Goal: Task Accomplishment & Management: Complete application form

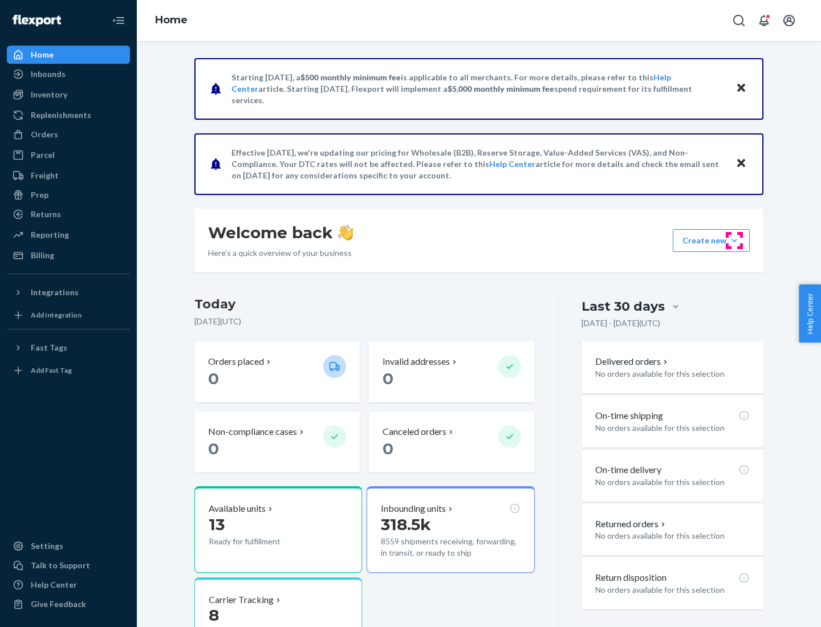
click at [734, 240] on button "Create new Create new inbound Create new order Create new product" at bounding box center [710, 240] width 77 height 23
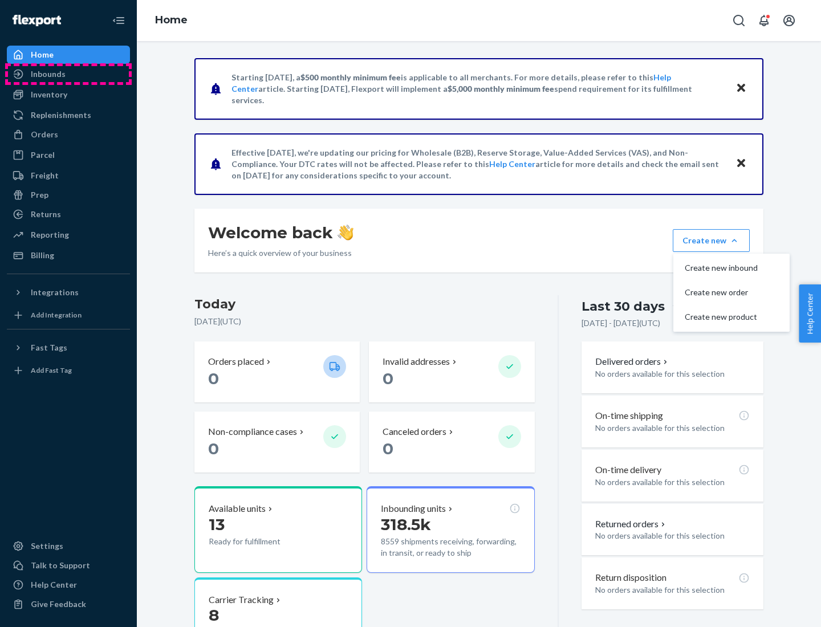
click at [68, 74] on div "Inbounds" at bounding box center [68, 74] width 121 height 16
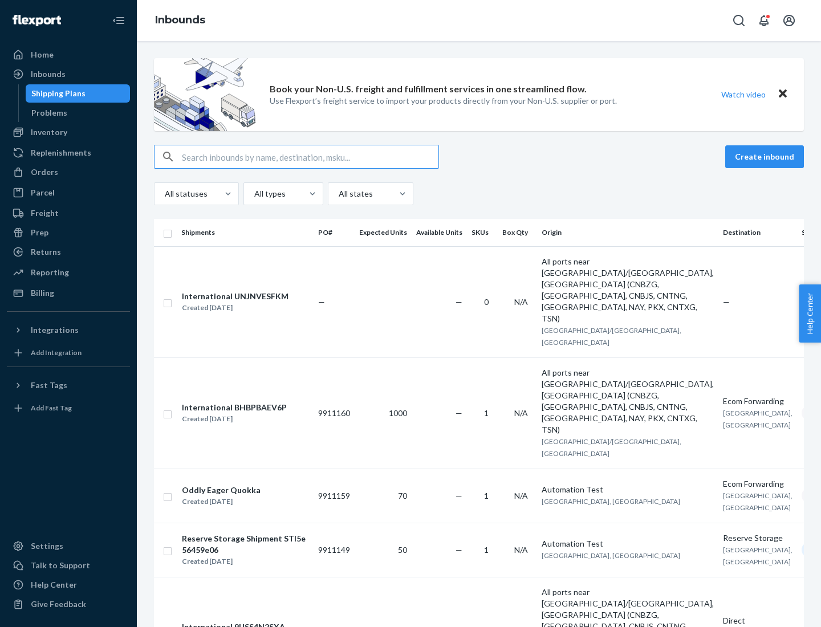
click at [766, 157] on button "Create inbound" at bounding box center [764, 156] width 79 height 23
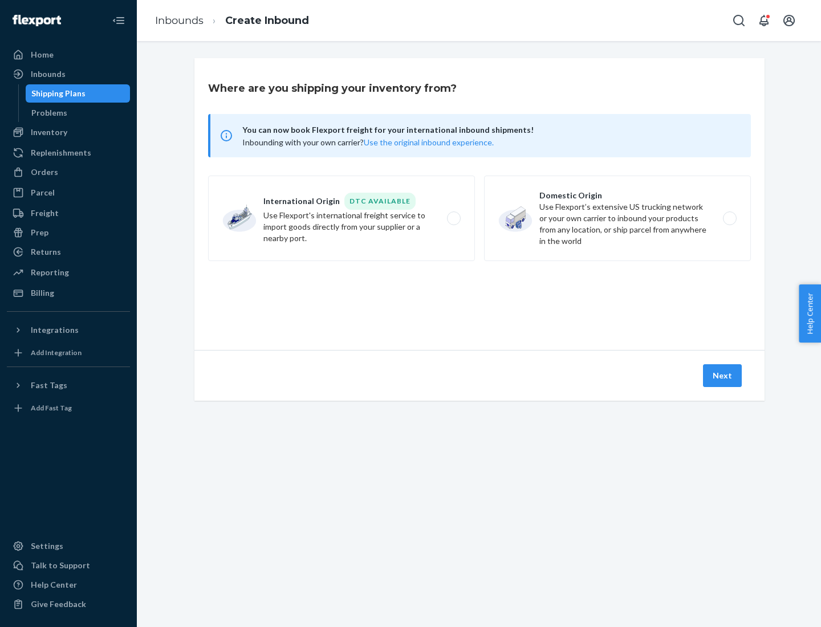
click at [617, 218] on label "Domestic Origin Use Flexport’s extensive US trucking network or your own carrie…" at bounding box center [617, 218] width 267 height 85
click at [729, 218] on input "Domestic Origin Use Flexport’s extensive US trucking network or your own carrie…" at bounding box center [732, 218] width 7 height 7
radio input "true"
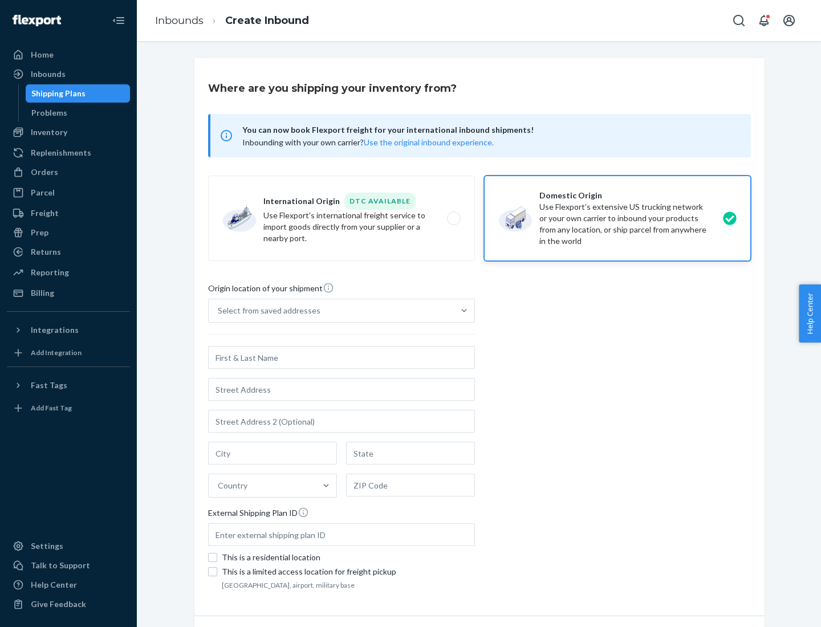
click at [266, 311] on div "Select from saved addresses" at bounding box center [269, 310] width 103 height 11
click at [219, 311] on input "Select from saved addresses" at bounding box center [218, 310] width 1 height 11
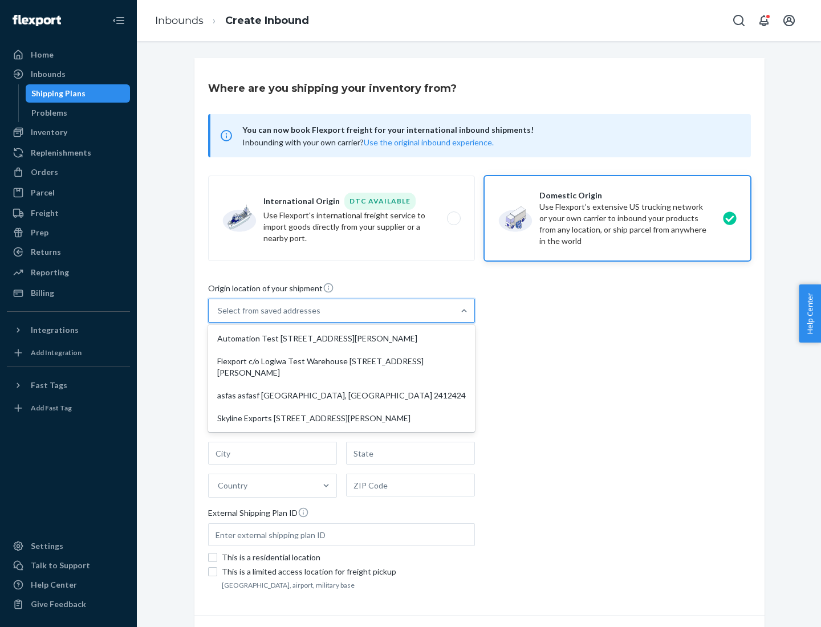
scroll to position [5, 0]
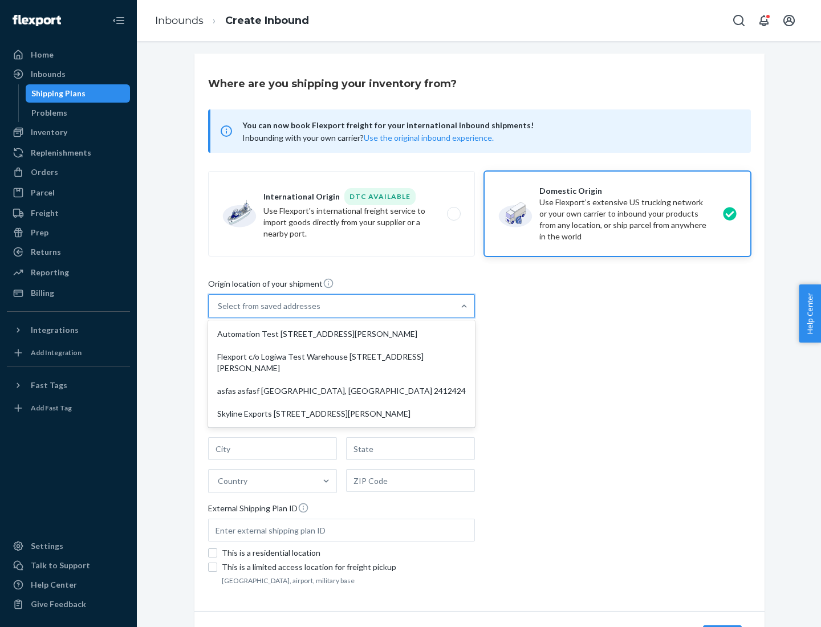
click at [341, 334] on div "Automation Test [STREET_ADDRESS][PERSON_NAME]" at bounding box center [341, 334] width 262 height 23
click at [219, 312] on input "option Automation Test [STREET_ADDRESS][PERSON_NAME] focused, 1 of 4. 4 results…" at bounding box center [218, 305] width 1 height 11
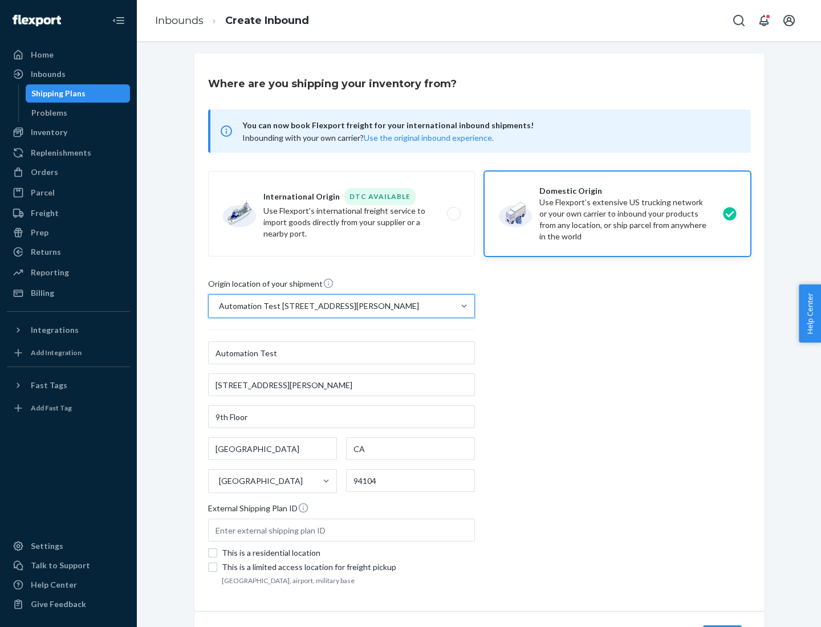
type input "Automation Test"
type input "9th Floor"
type input "[GEOGRAPHIC_DATA]"
type input "CA"
type input "94104"
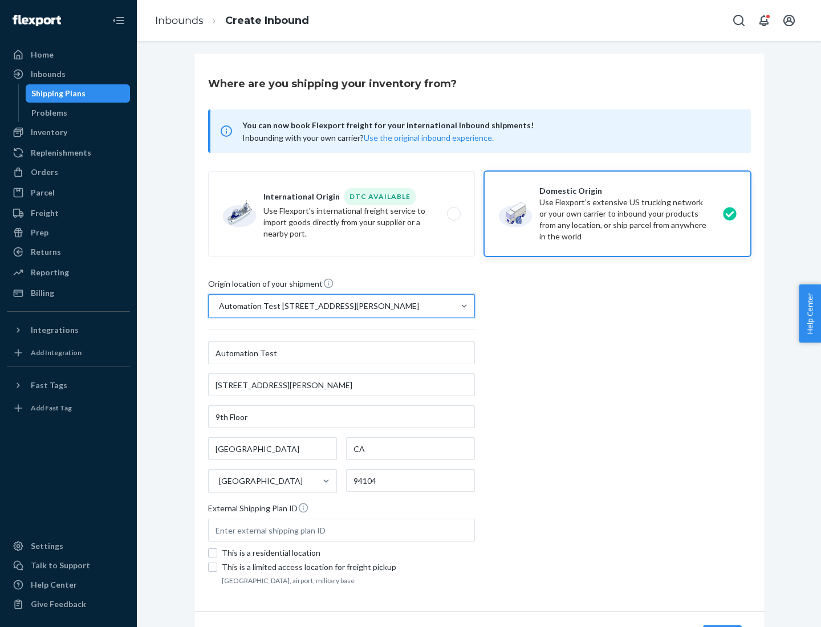
type input "[STREET_ADDRESS][PERSON_NAME]"
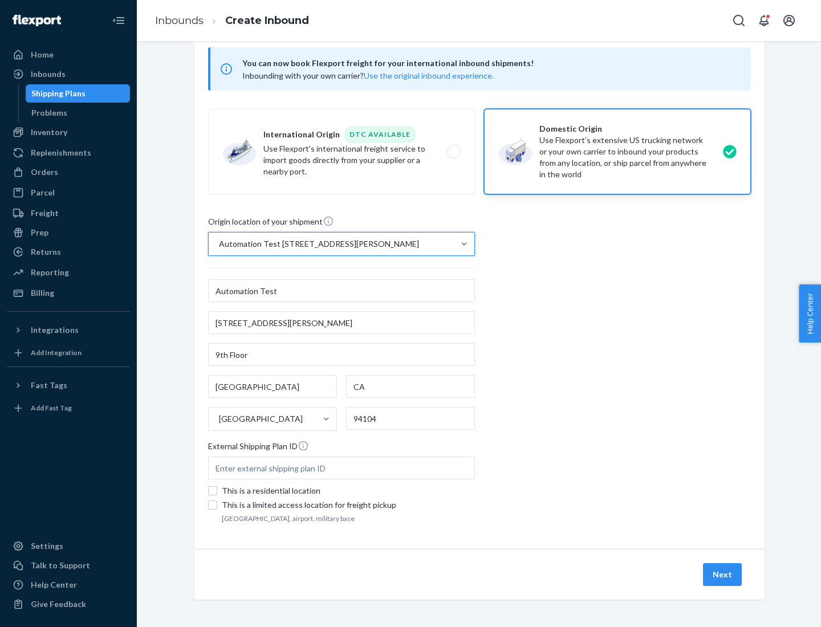
click at [723, 574] on button "Next" at bounding box center [722, 574] width 39 height 23
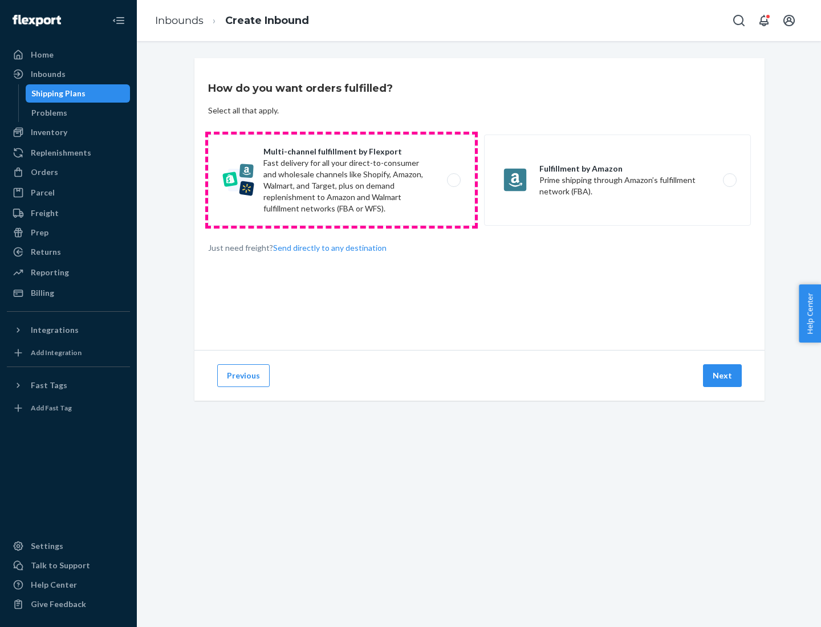
click at [341, 180] on label "Multi-channel fulfillment by Flexport Fast delivery for all your direct-to-cons…" at bounding box center [341, 179] width 267 height 91
click at [453, 180] on input "Multi-channel fulfillment by Flexport Fast delivery for all your direct-to-cons…" at bounding box center [456, 180] width 7 height 7
radio input "true"
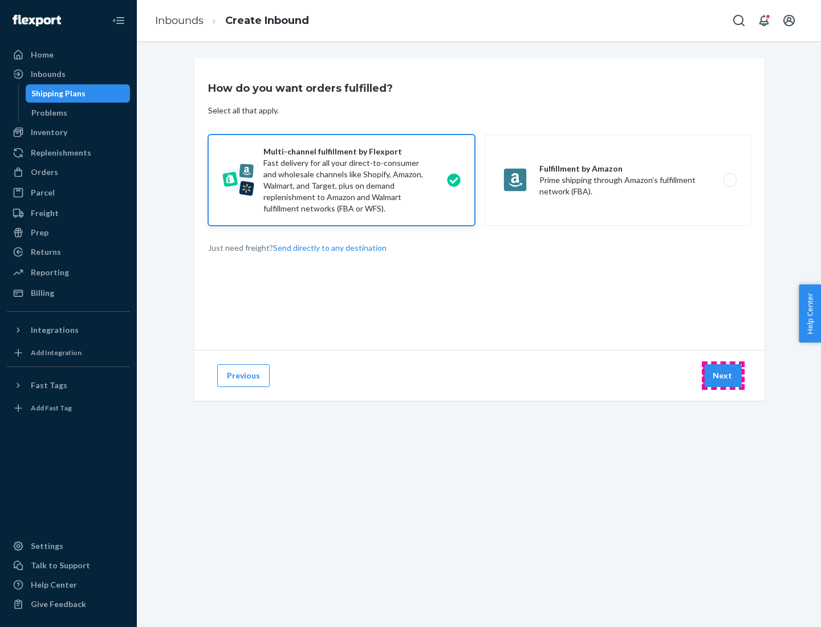
click at [723, 376] on button "Next" at bounding box center [722, 375] width 39 height 23
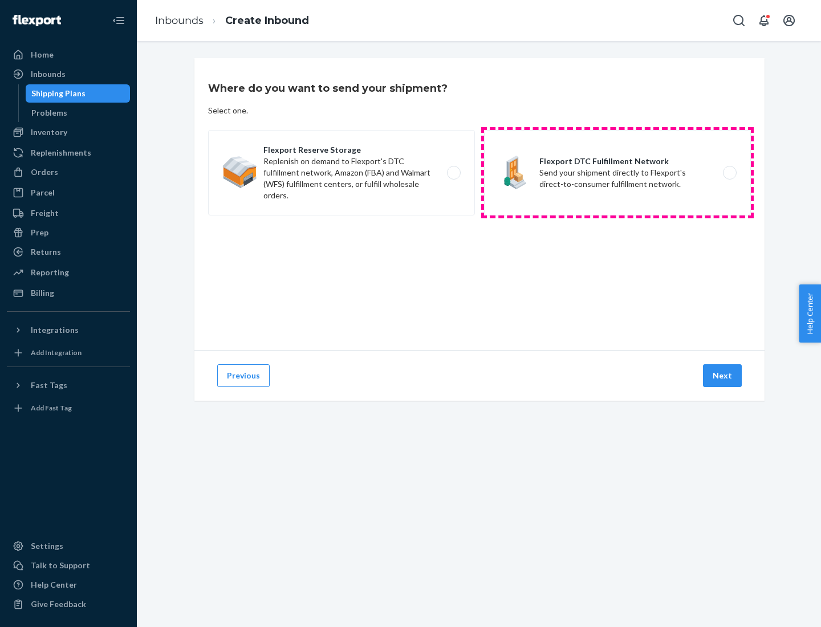
click at [617, 173] on label "Flexport DTC Fulfillment Network Send your shipment directly to Flexport's dire…" at bounding box center [617, 172] width 267 height 85
click at [729, 173] on input "Flexport DTC Fulfillment Network Send your shipment directly to Flexport's dire…" at bounding box center [732, 172] width 7 height 7
radio input "true"
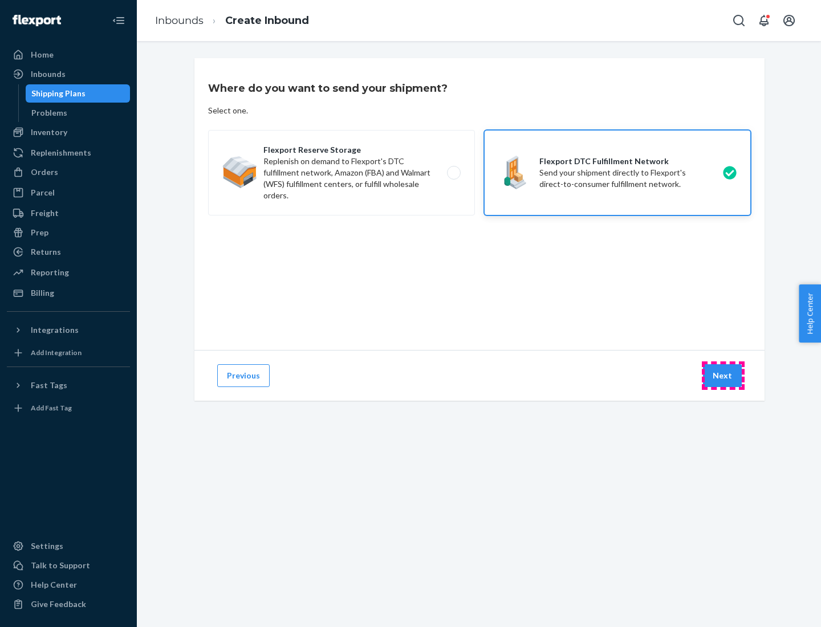
click at [723, 376] on button "Next" at bounding box center [722, 375] width 39 height 23
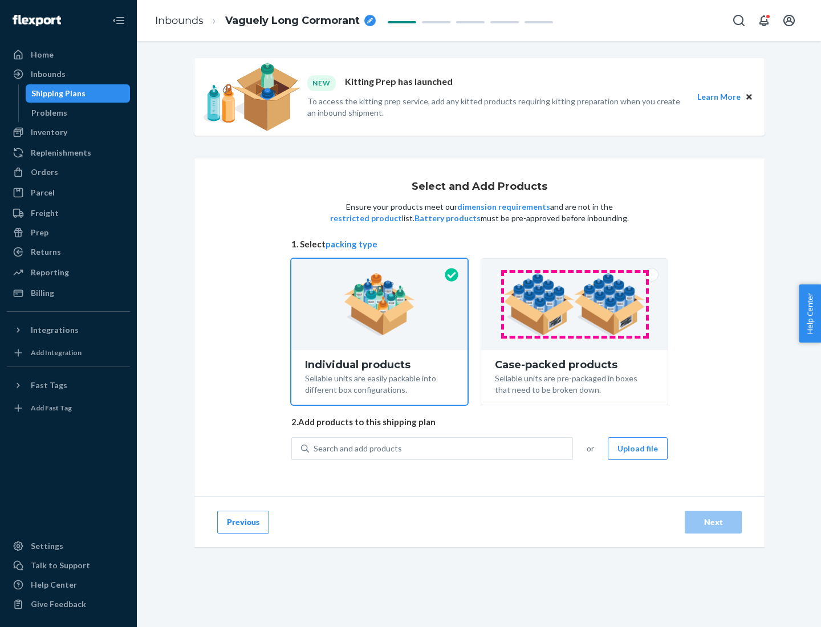
click at [574, 304] on img at bounding box center [574, 304] width 142 height 63
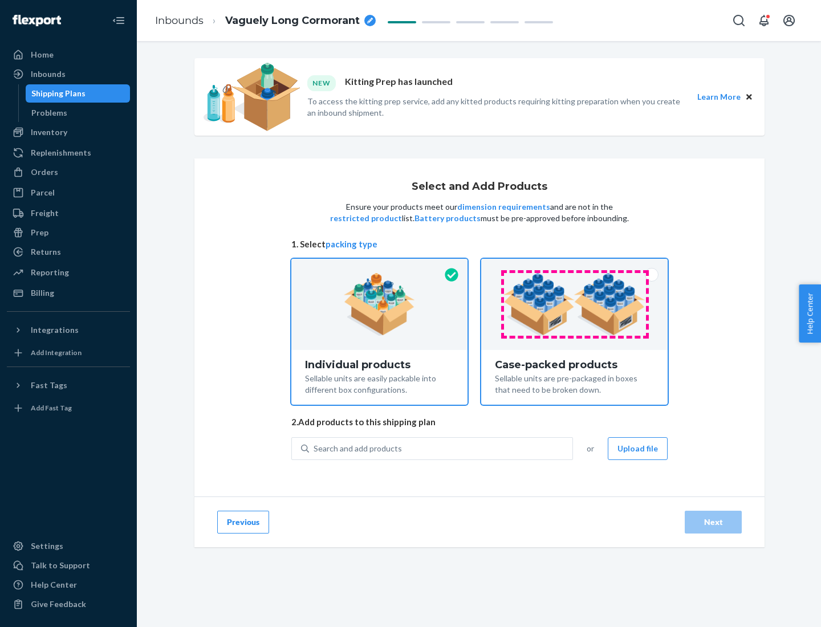
click at [574, 266] on input "Case-packed products Sellable units are pre-packaged in boxes that need to be b…" at bounding box center [573, 262] width 7 height 7
radio input "true"
radio input "false"
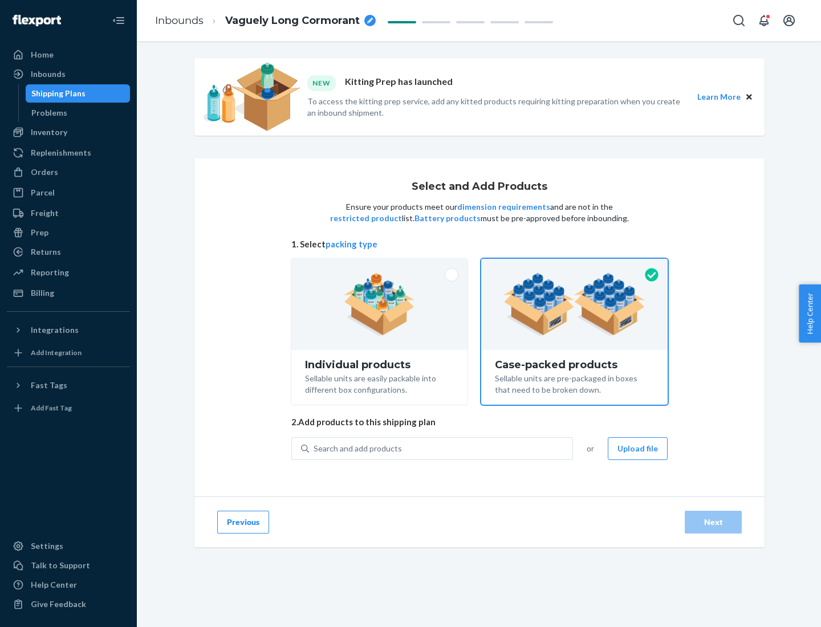
click at [441, 448] on div "Search and add products" at bounding box center [440, 448] width 263 height 21
click at [315, 448] on input "Search and add products" at bounding box center [313, 448] width 1 height 11
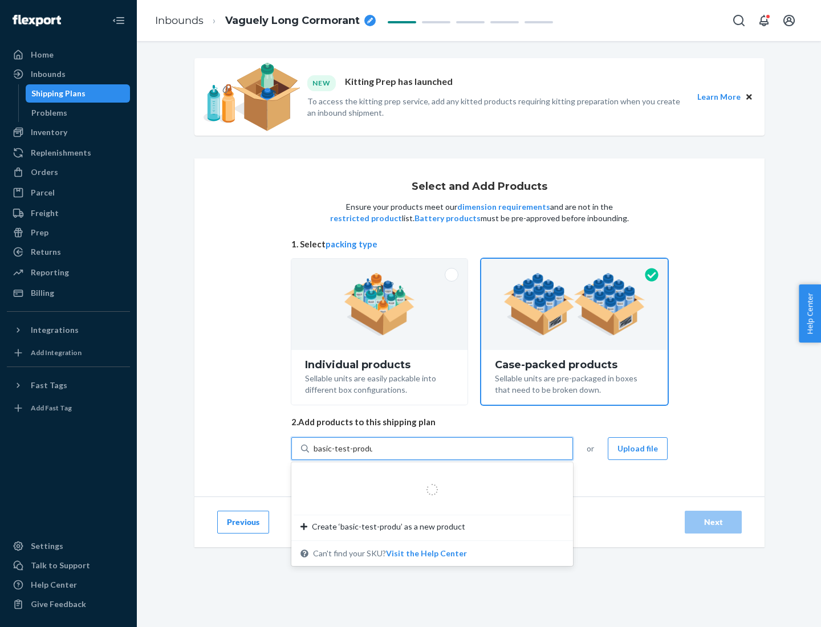
type input "basic-test-product-1"
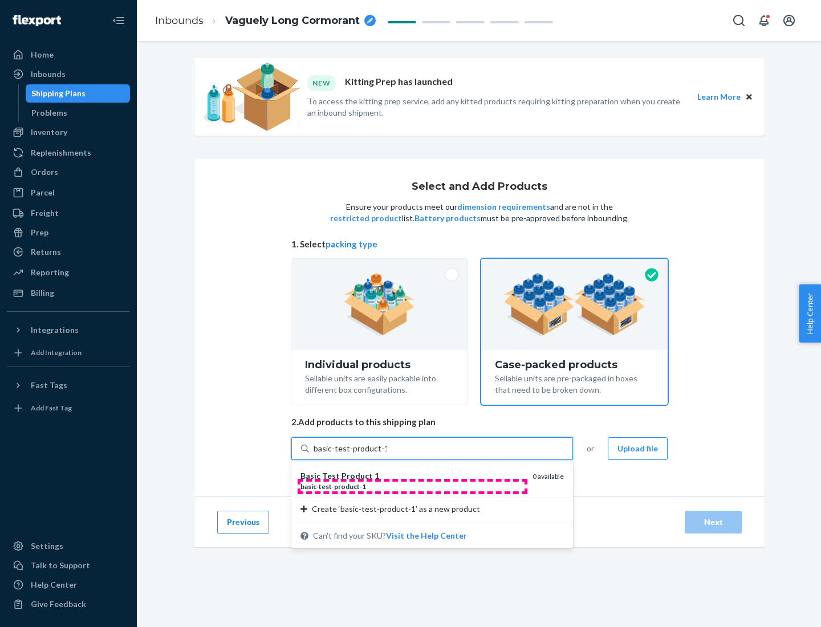
click at [412, 486] on div "basic - test - product - 1" at bounding box center [411, 486] width 223 height 10
click at [386, 454] on input "basic-test-product-1" at bounding box center [349, 448] width 73 height 11
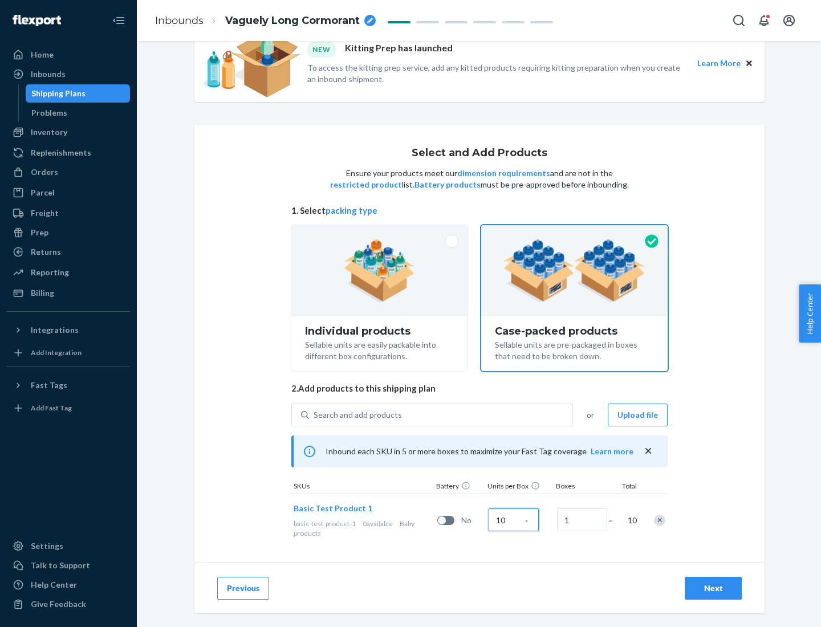
scroll to position [41, 0]
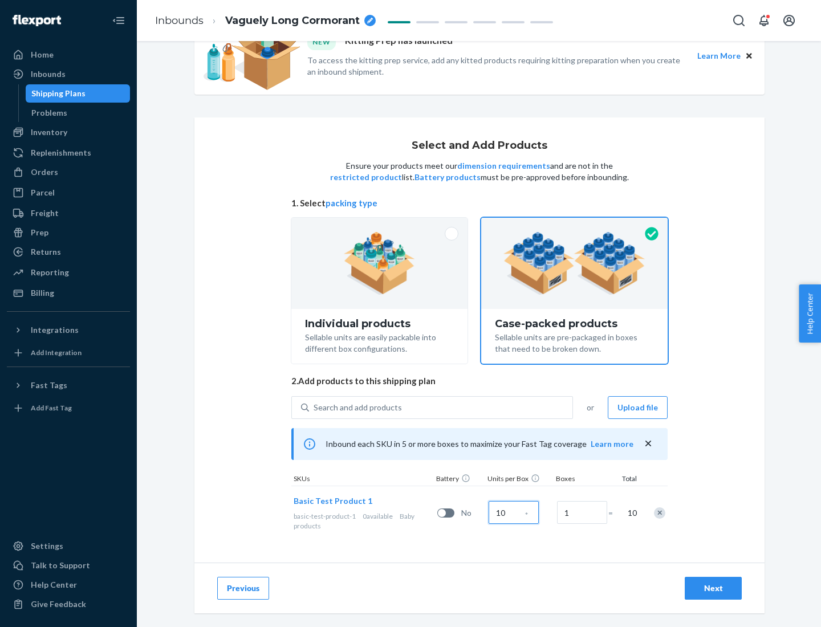
type input "10"
type input "7"
click at [713, 588] on div "Next" at bounding box center [713, 587] width 38 height 11
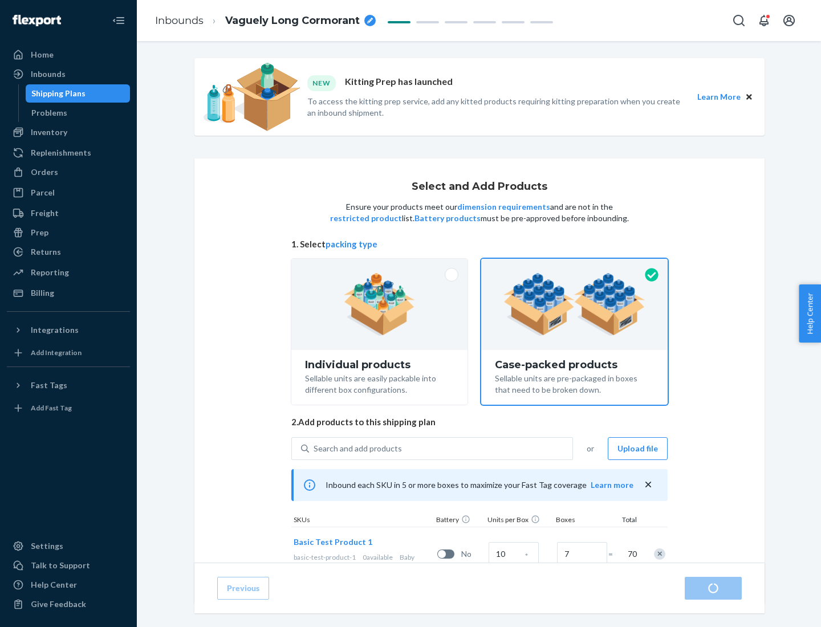
radio input "true"
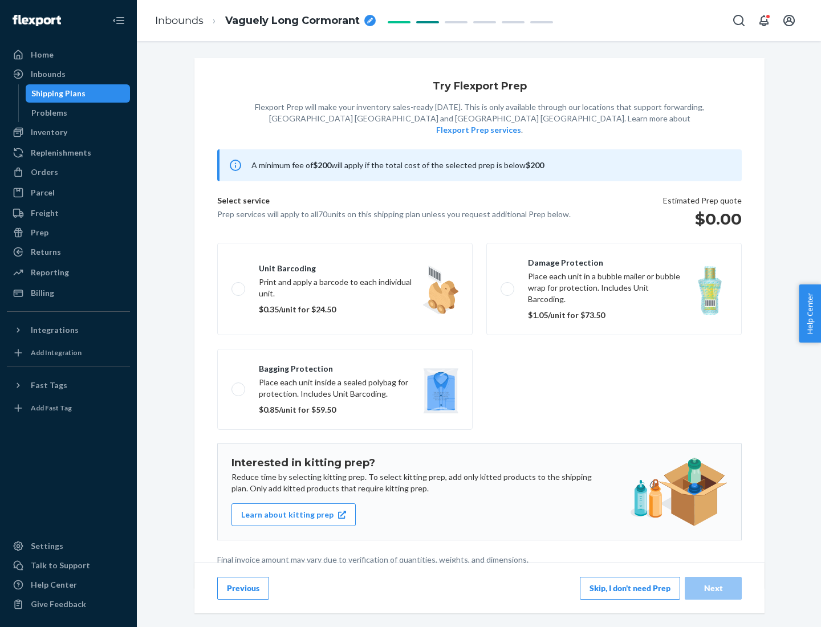
scroll to position [3, 0]
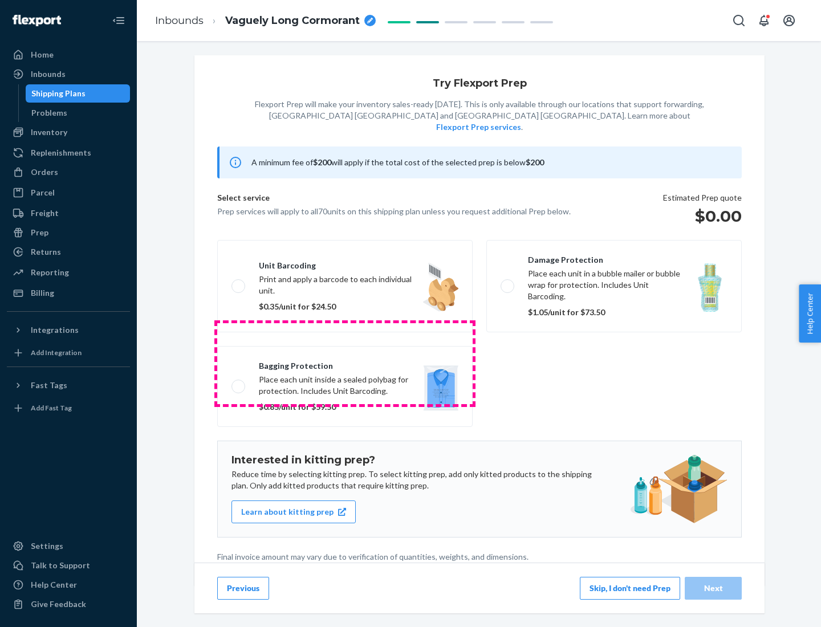
click at [345, 363] on label "Bagging protection Place each unit inside a sealed polybag for protection. Incl…" at bounding box center [344, 386] width 255 height 81
click at [239, 382] on input "Bagging protection Place each unit inside a sealed polybag for protection. Incl…" at bounding box center [234, 385] width 7 height 7
checkbox input "true"
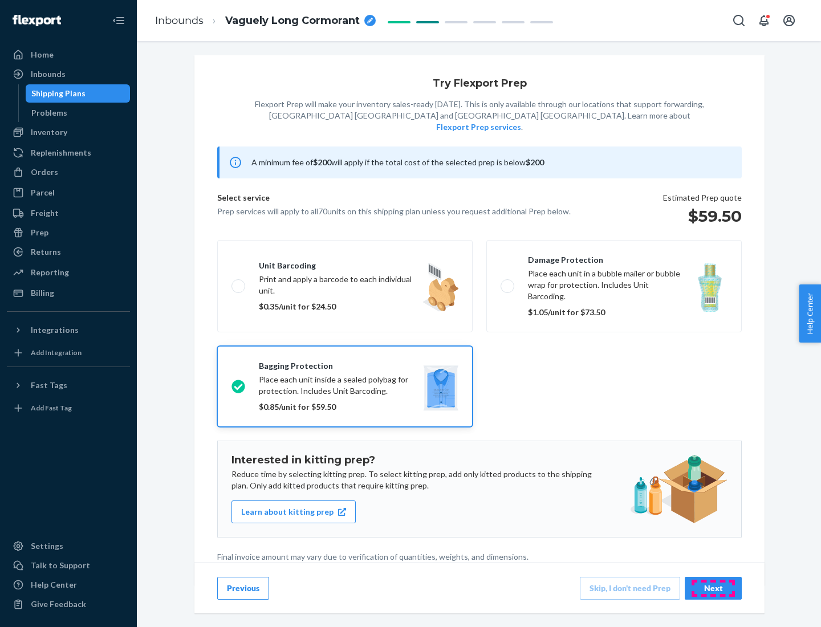
click at [713, 587] on div "Next" at bounding box center [713, 587] width 38 height 11
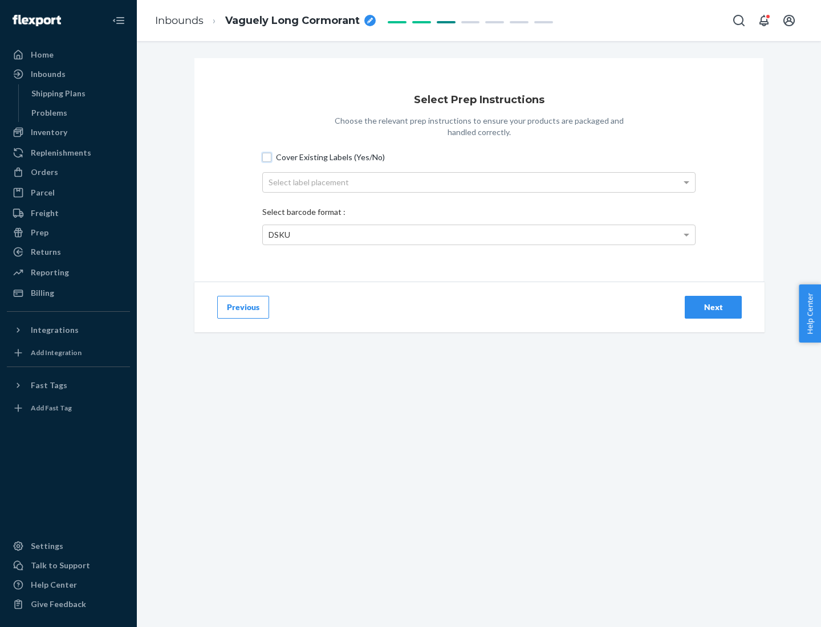
click at [267, 157] on input "Cover Existing Labels (Yes/No)" at bounding box center [266, 157] width 9 height 9
checkbox input "true"
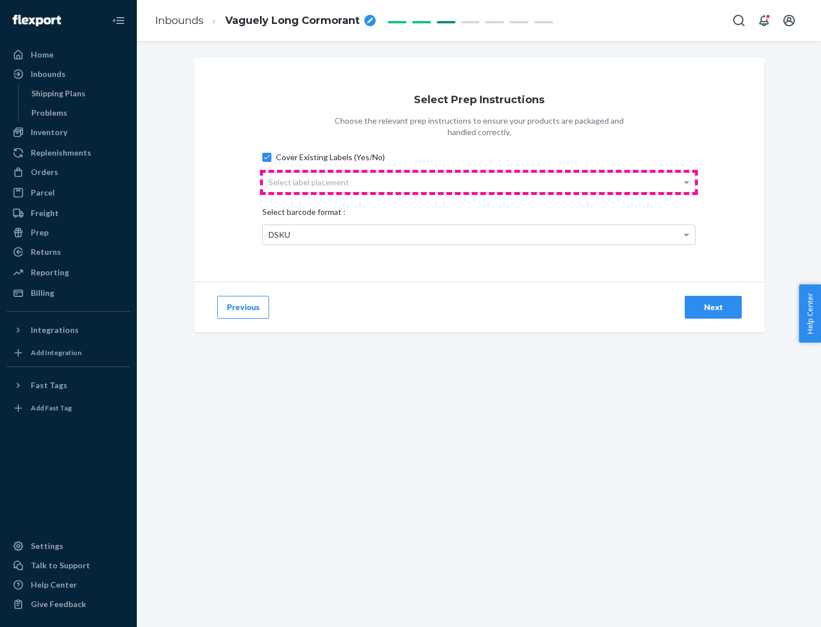
click at [479, 182] on div "Select label placement" at bounding box center [479, 182] width 432 height 19
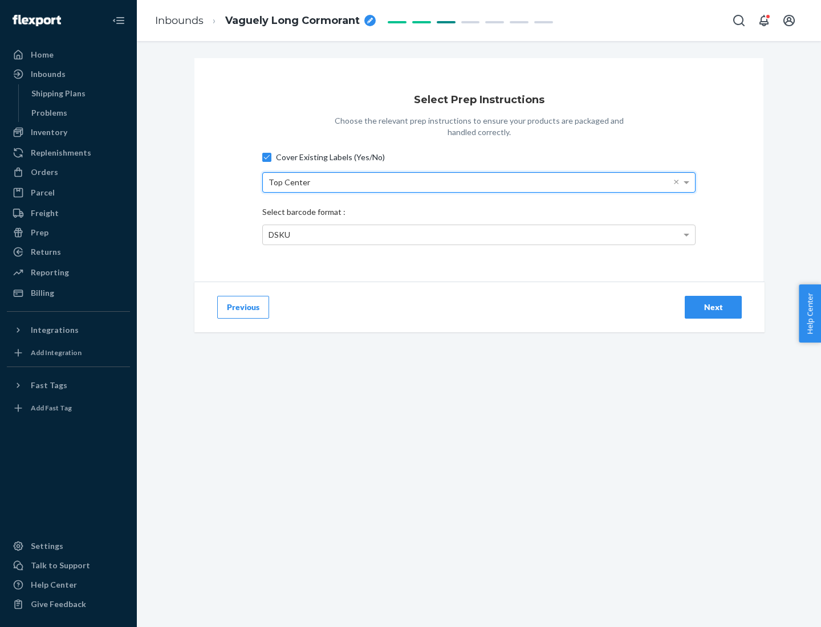
click at [479, 234] on div "DSKU" at bounding box center [479, 234] width 432 height 19
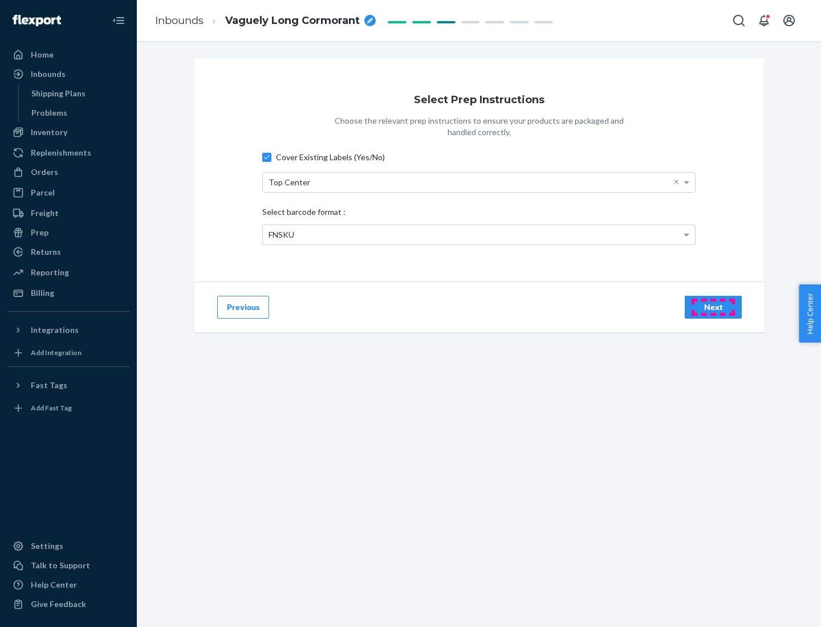
click at [713, 307] on div "Next" at bounding box center [713, 306] width 38 height 11
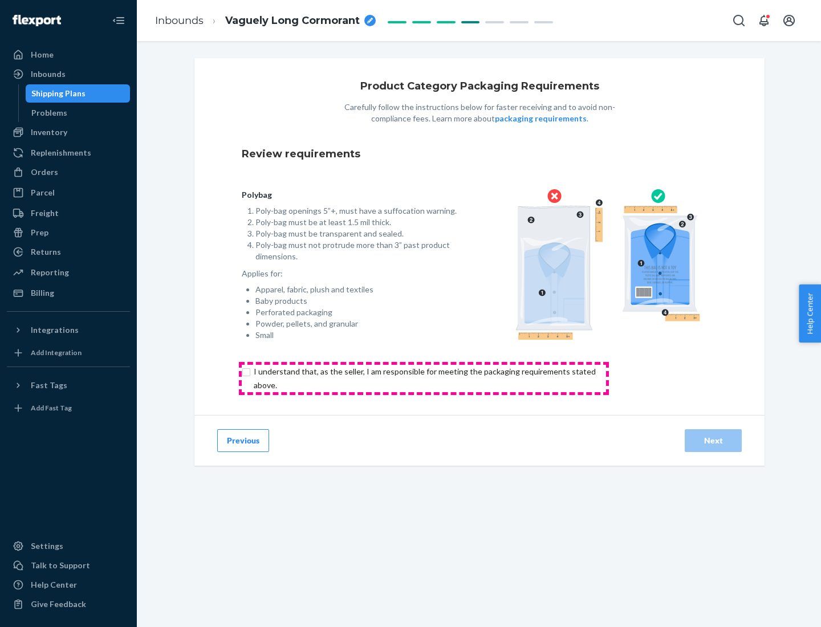
click at [423, 378] on input "checkbox" at bounding box center [431, 378] width 379 height 27
checkbox input "true"
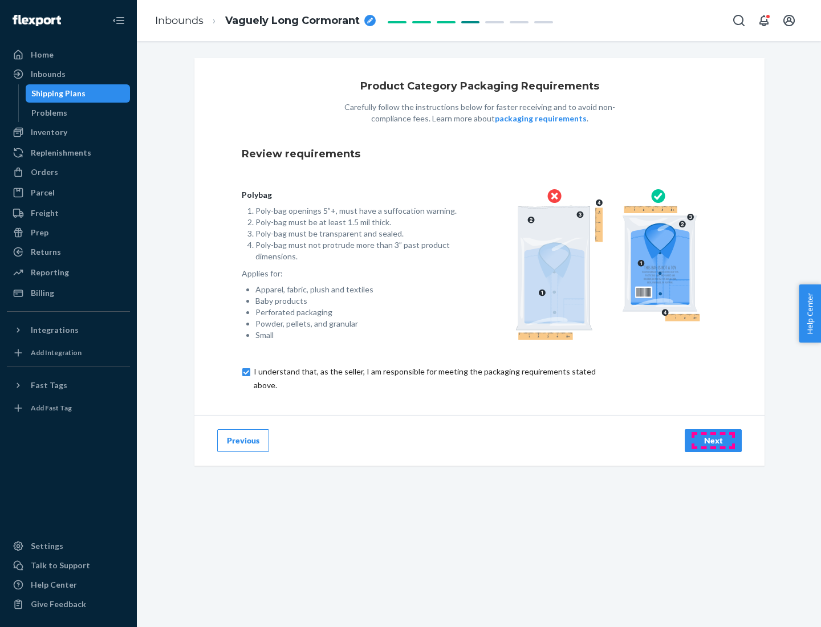
click at [713, 440] on div "Next" at bounding box center [713, 440] width 38 height 11
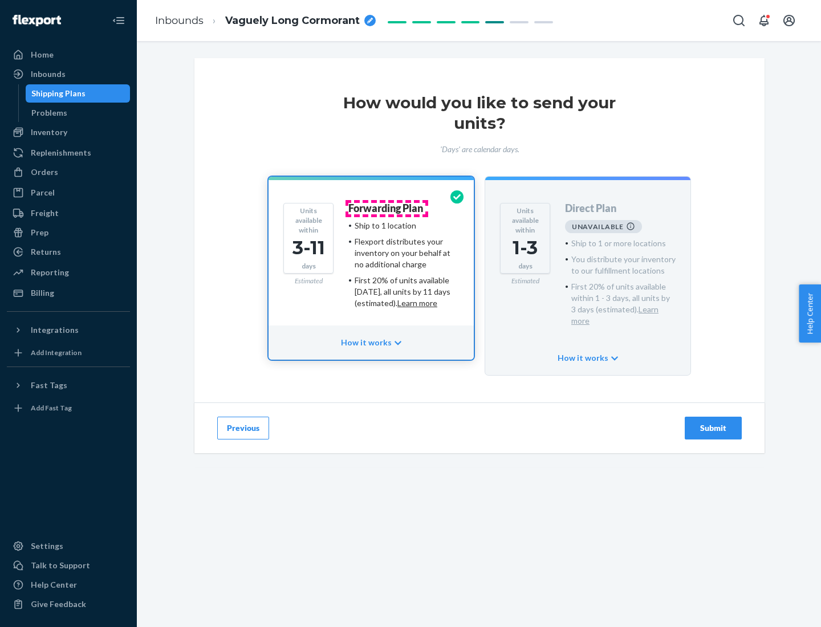
click at [386, 208] on h4 "Forwarding Plan" at bounding box center [385, 208] width 75 height 11
click at [713, 422] on div "Submit" at bounding box center [713, 427] width 38 height 11
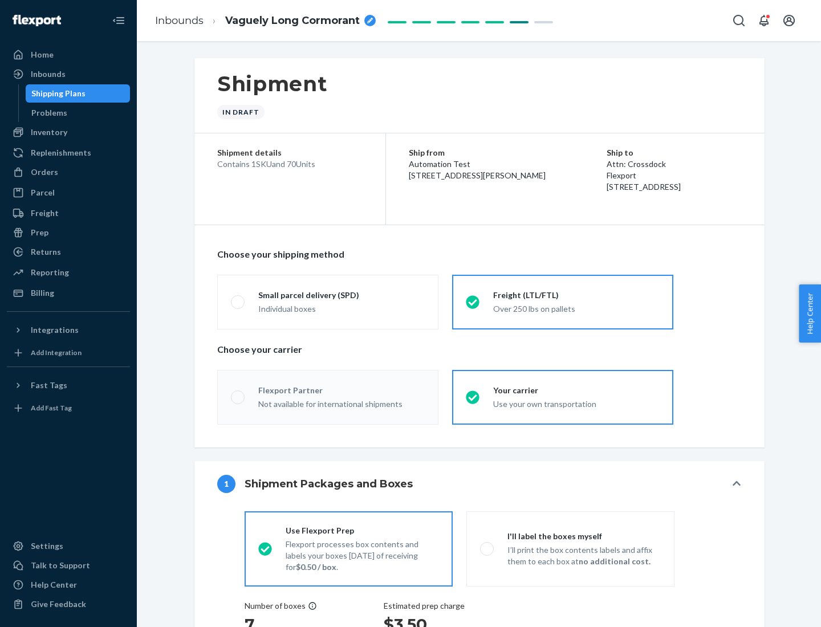
radio input "true"
radio input "false"
radio input "true"
radio input "false"
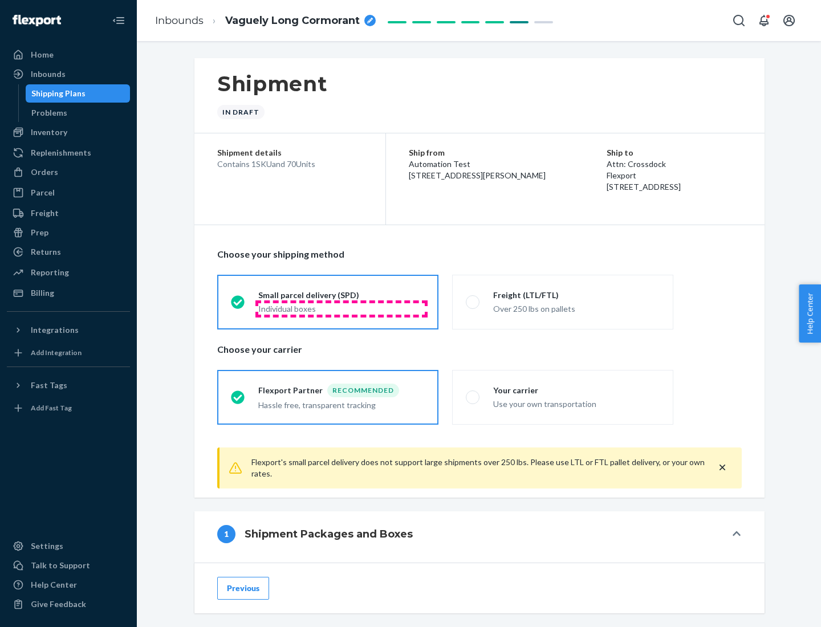
click at [341, 308] on div "Individual boxes" at bounding box center [341, 308] width 166 height 11
click at [238, 305] on input "Small parcel delivery (SPD) Individual boxes" at bounding box center [234, 301] width 7 height 7
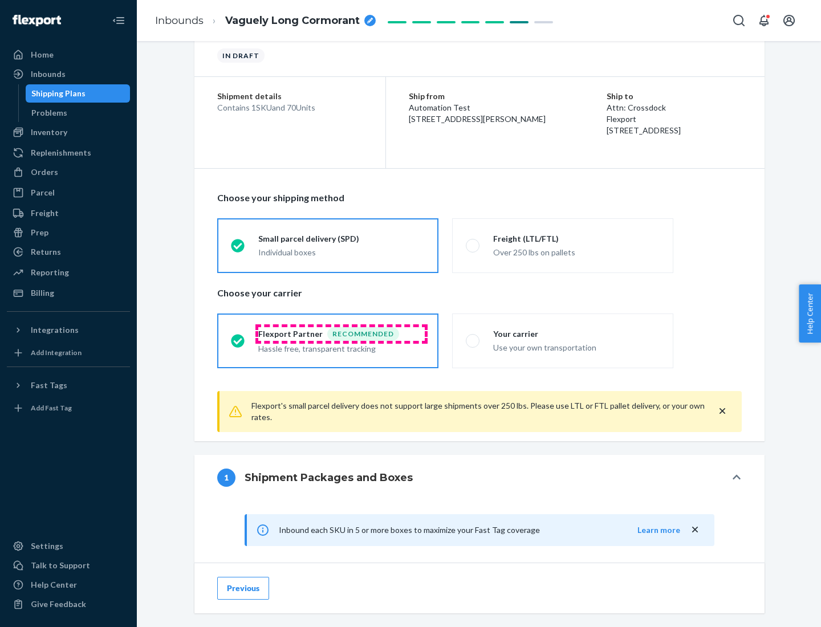
click at [341, 333] on div "Recommended" at bounding box center [363, 334] width 72 height 14
click at [238, 337] on input "Flexport Partner Recommended Hassle free, transparent tracking" at bounding box center [234, 340] width 7 height 7
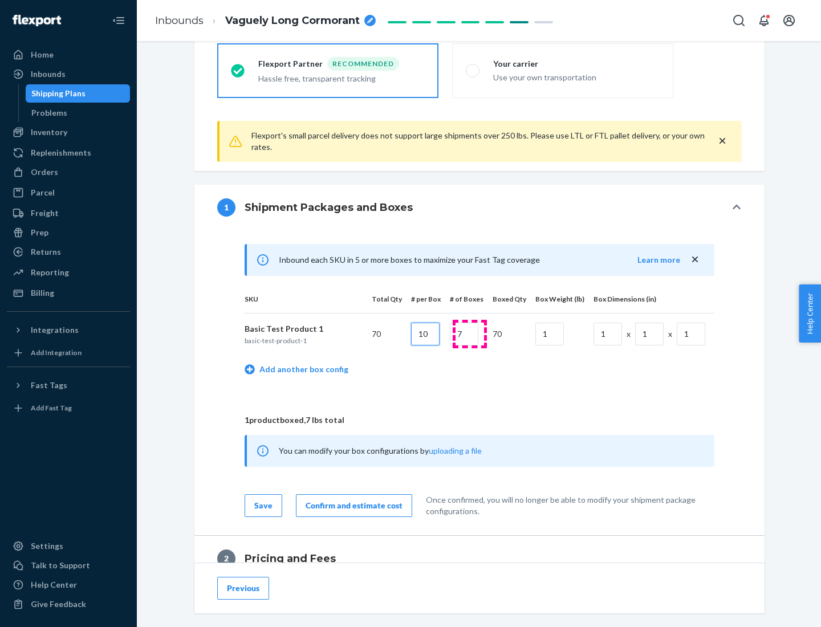
type input "10"
type input "7"
type input "1"
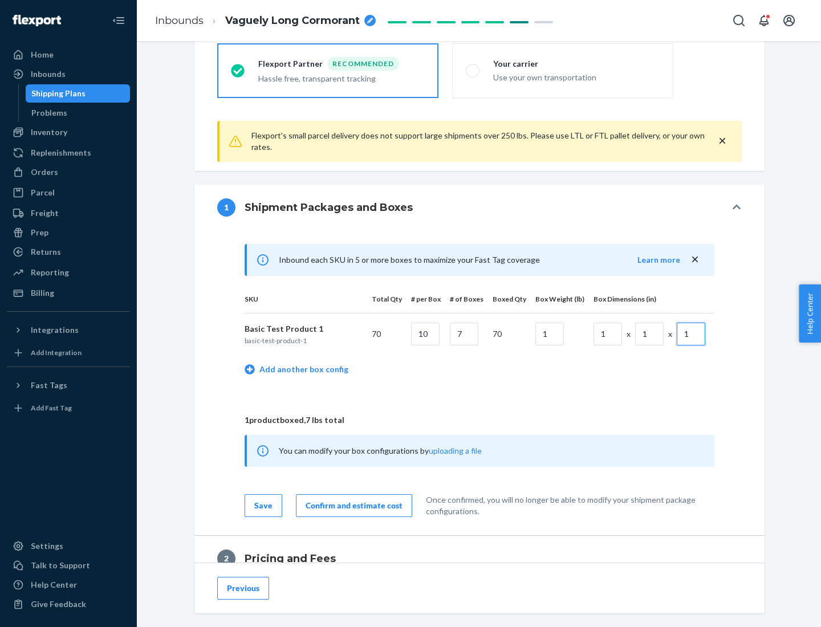
scroll to position [498, 0]
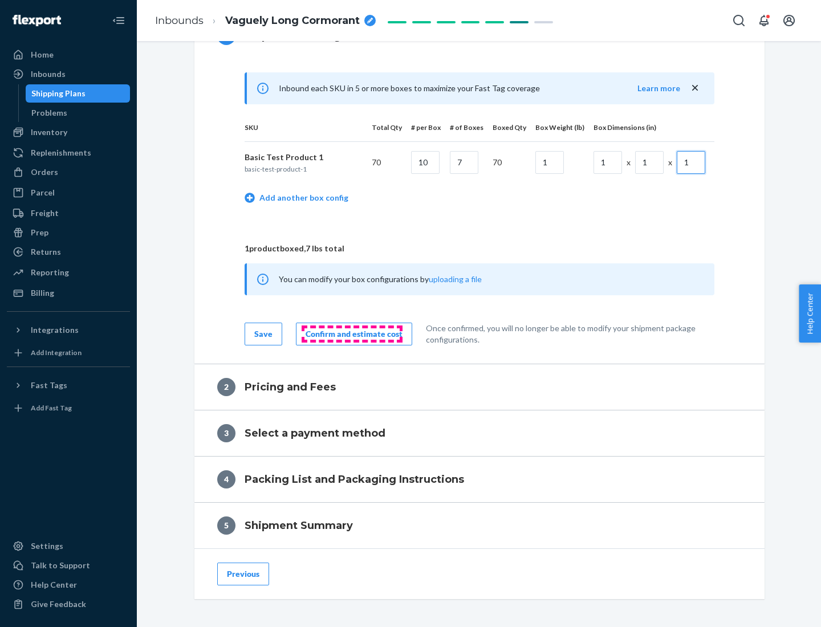
type input "1"
click at [352, 333] on div "Confirm and estimate cost" at bounding box center [353, 333] width 97 height 11
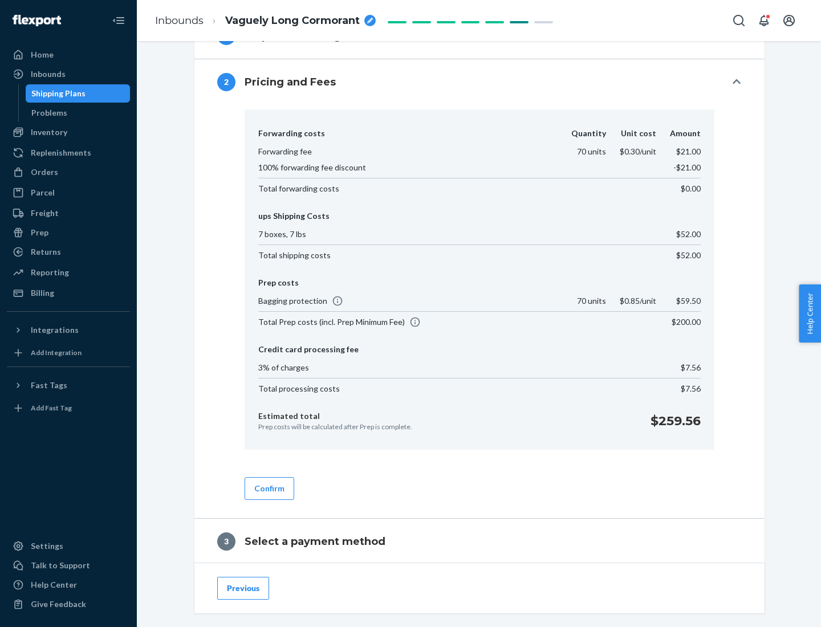
scroll to position [652, 0]
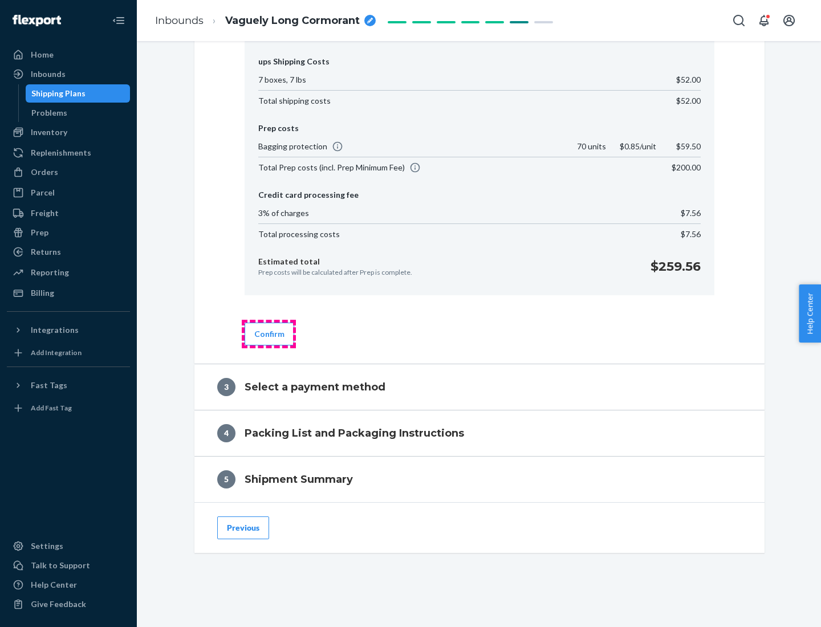
click at [268, 333] on button "Confirm" at bounding box center [269, 334] width 50 height 23
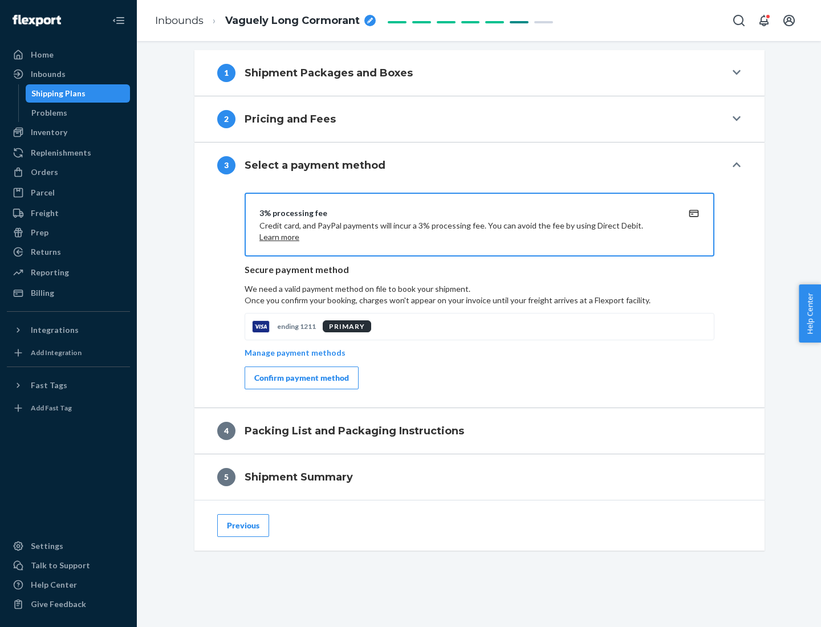
click at [300, 378] on div "Confirm payment method" at bounding box center [301, 377] width 95 height 11
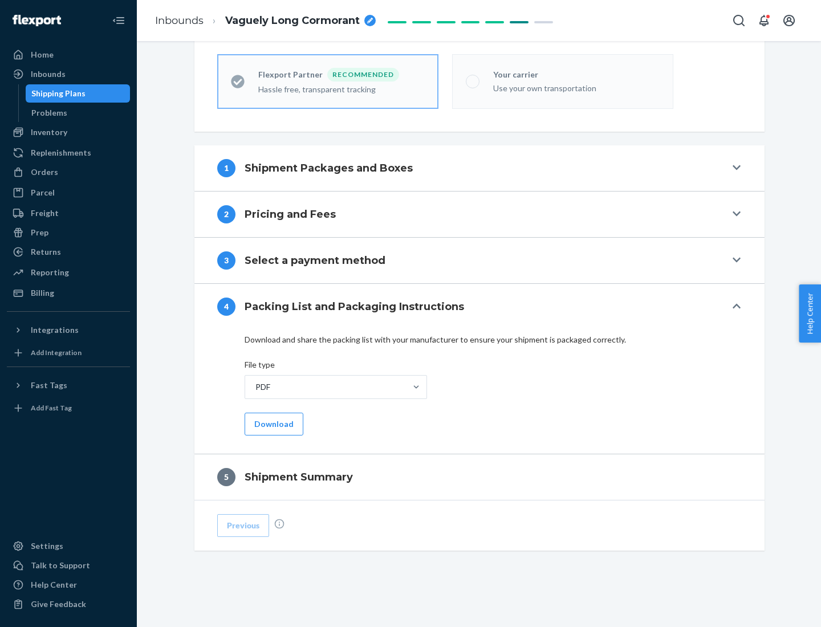
click at [272, 423] on button "Download" at bounding box center [273, 424] width 59 height 23
